Goal: Information Seeking & Learning: Stay updated

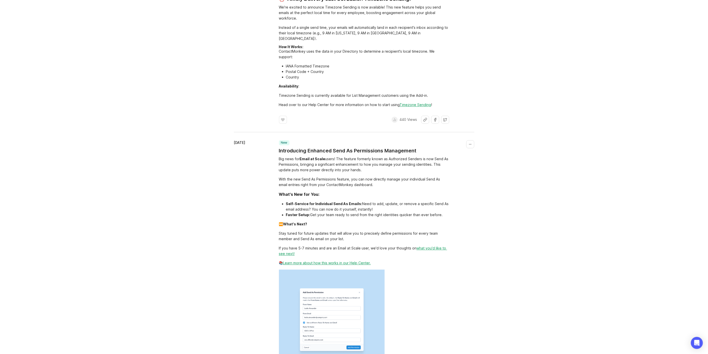
scroll to position [389, 0]
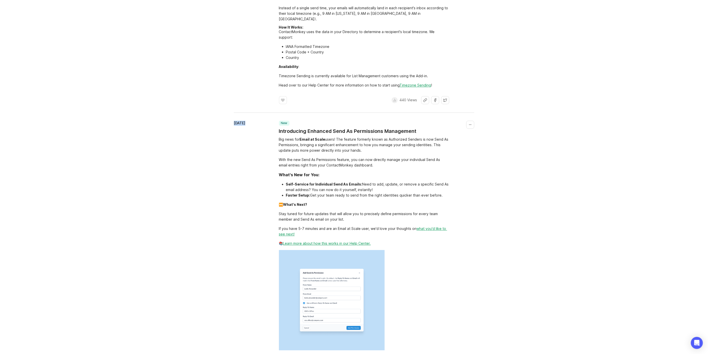
drag, startPoint x: 207, startPoint y: 159, endPoint x: 242, endPoint y: 168, distance: 37.1
click at [240, 166] on div "[DATE]" at bounding box center [256, 243] width 45 height 245
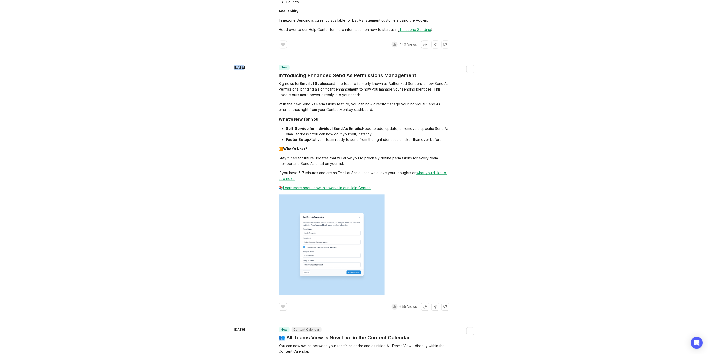
scroll to position [779, 0]
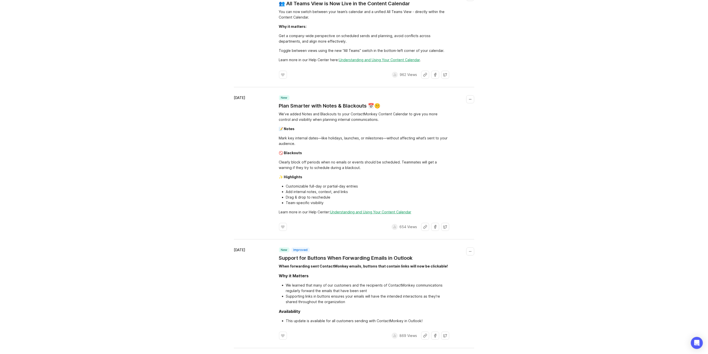
click at [196, 109] on div "Changelog Follow up on the latest improvements and updates. RSS Filters [DATE] …" at bounding box center [354, 154] width 708 height 1800
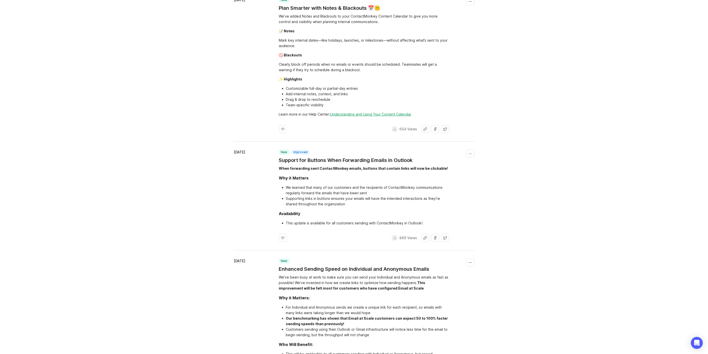
scroll to position [890, 0]
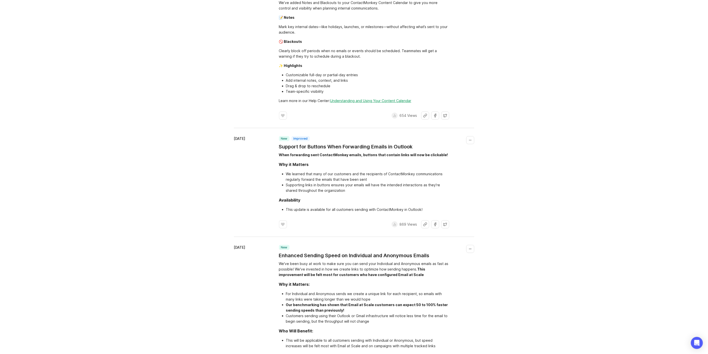
drag, startPoint x: 70, startPoint y: 149, endPoint x: 211, endPoint y: 171, distance: 142.8
click at [211, 171] on div "Changelog Follow up on the latest improvements and updates. RSS Filters [DATE] …" at bounding box center [354, 43] width 708 height 1800
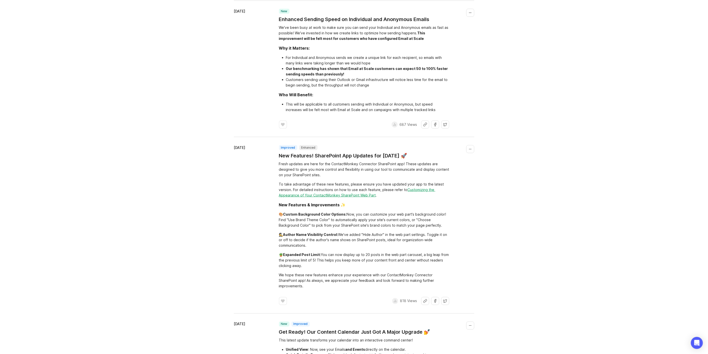
scroll to position [1113, 0]
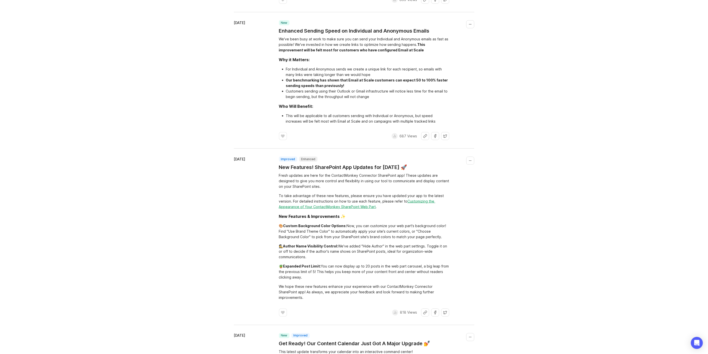
drag, startPoint x: 93, startPoint y: 204, endPoint x: 91, endPoint y: 196, distance: 7.9
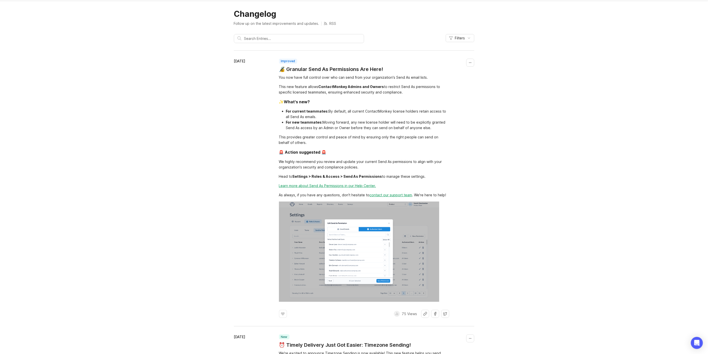
scroll to position [0, 0]
